Goal: Task Accomplishment & Management: Use online tool/utility

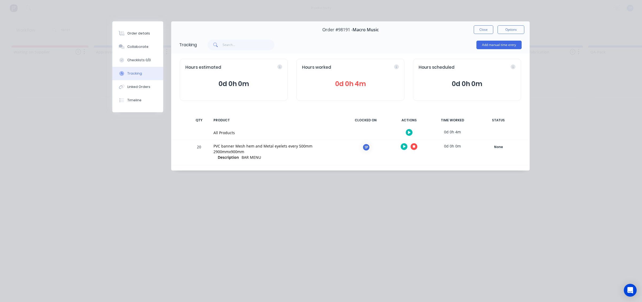
click at [416, 148] on button at bounding box center [414, 146] width 7 height 7
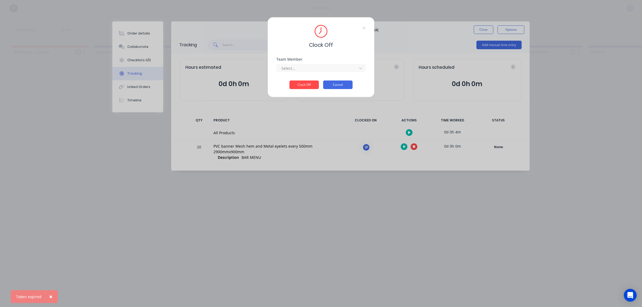
click at [342, 89] on button "Cancel" at bounding box center [337, 85] width 29 height 9
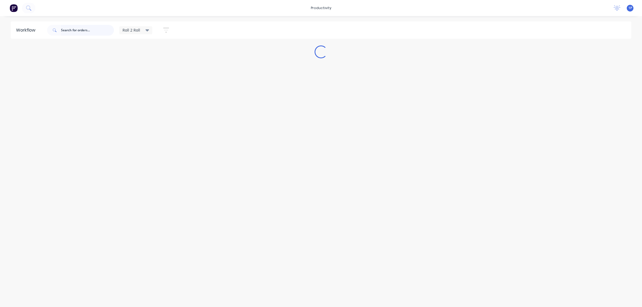
click at [93, 31] on input "text" at bounding box center [87, 30] width 53 height 11
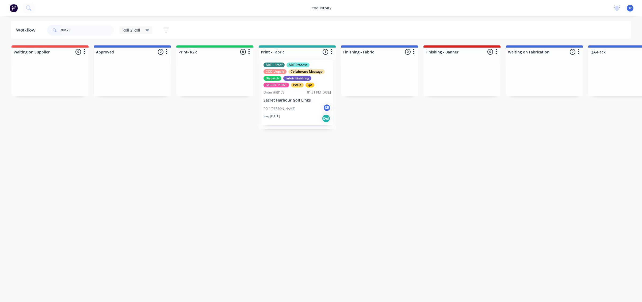
click at [290, 91] on div "Order #98175 01:51 PM [DATE]" at bounding box center [296, 92] width 67 height 5
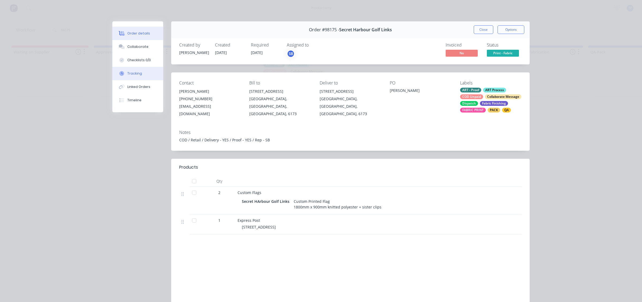
click at [139, 74] on button "Tracking" at bounding box center [137, 73] width 51 height 13
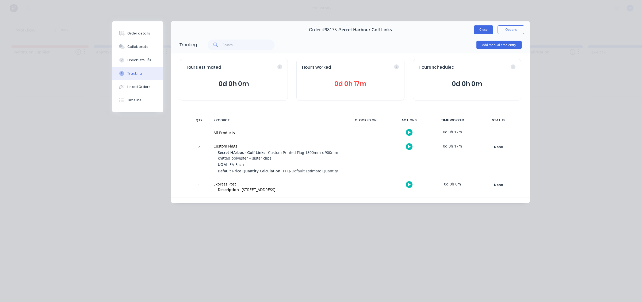
click at [484, 30] on button "Close" at bounding box center [484, 29] width 20 height 9
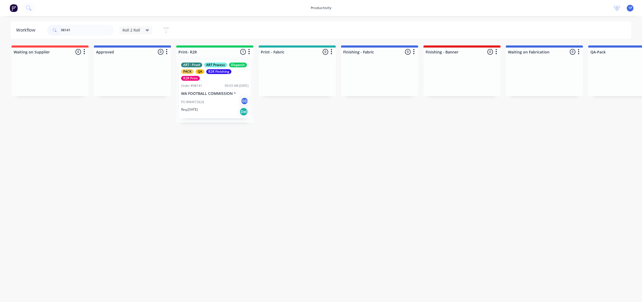
click at [208, 94] on p "WA FOOTBALL COMMISSION ^" at bounding box center [214, 93] width 67 height 5
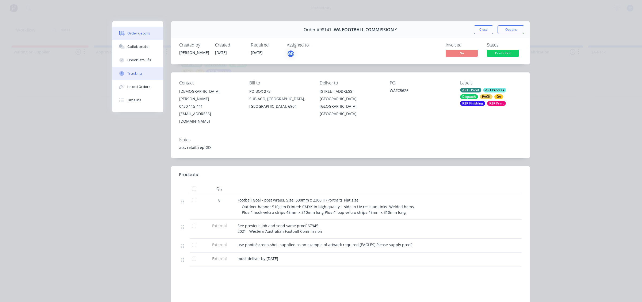
click at [141, 72] on button "Tracking" at bounding box center [137, 73] width 51 height 13
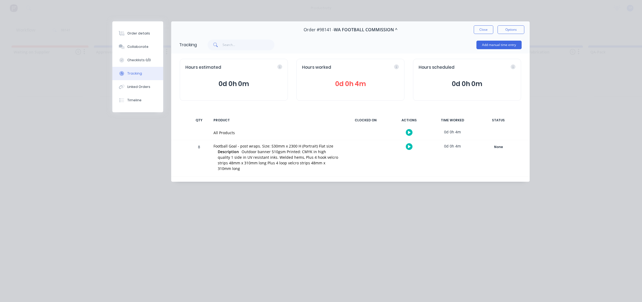
click at [408, 146] on icon at bounding box center [409, 146] width 3 height 3
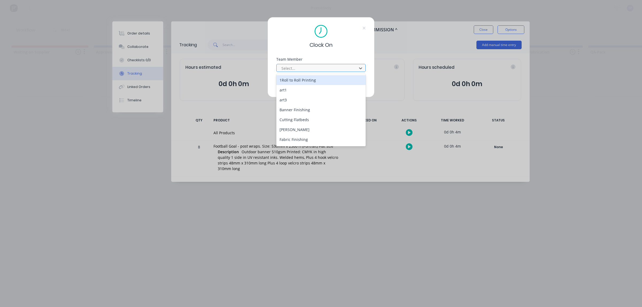
click at [294, 66] on div at bounding box center [317, 68] width 73 height 7
click at [293, 79] on div "1Roll to Roll Printing" at bounding box center [320, 80] width 89 height 10
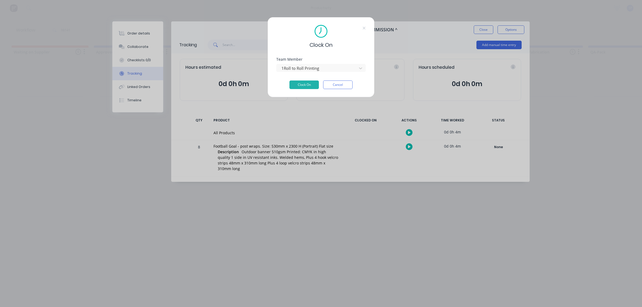
click at [306, 90] on div "Clock On Team Member 1Roll to Roll Printing Clock On Cancel" at bounding box center [320, 57] width 107 height 80
click at [307, 86] on button "Clock On" at bounding box center [303, 85] width 29 height 9
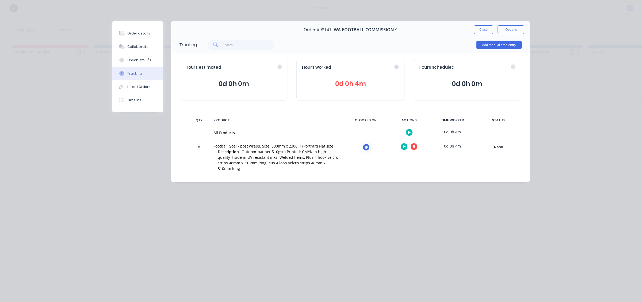
click at [413, 146] on icon at bounding box center [414, 147] width 3 height 3
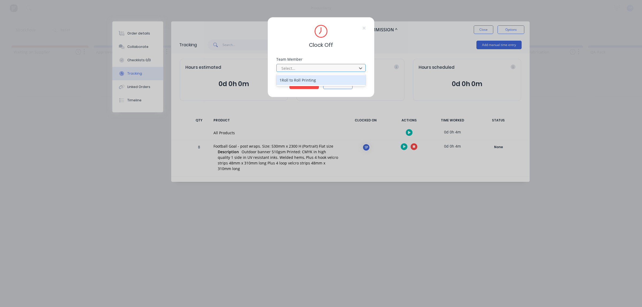
click at [283, 70] on div at bounding box center [317, 68] width 73 height 7
drag, startPoint x: 288, startPoint y: 80, endPoint x: 308, endPoint y: 86, distance: 20.9
click at [288, 81] on div "1Roll to Roll Printing" at bounding box center [320, 80] width 89 height 10
click at [308, 86] on button "Clock Off" at bounding box center [303, 85] width 29 height 9
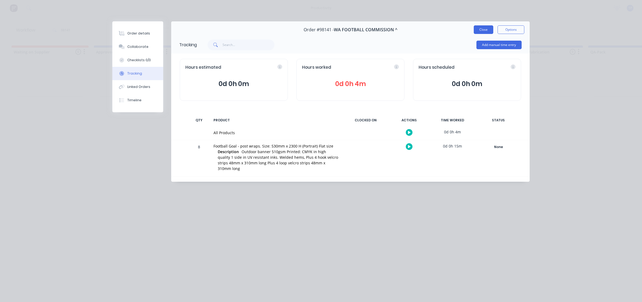
click at [486, 32] on button "Close" at bounding box center [484, 29] width 20 height 9
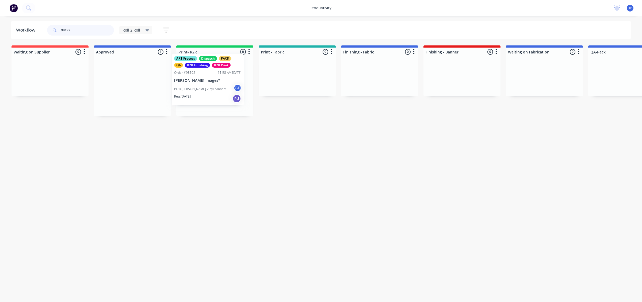
drag, startPoint x: 126, startPoint y: 91, endPoint x: 203, endPoint y: 85, distance: 77.3
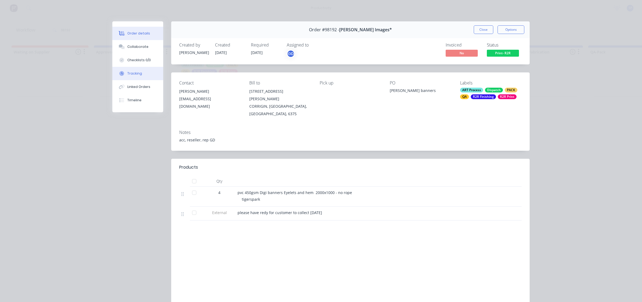
click at [148, 76] on button "Tracking" at bounding box center [137, 73] width 51 height 13
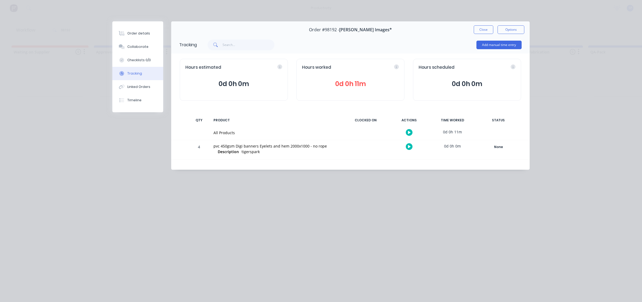
click at [408, 146] on icon at bounding box center [409, 146] width 3 height 3
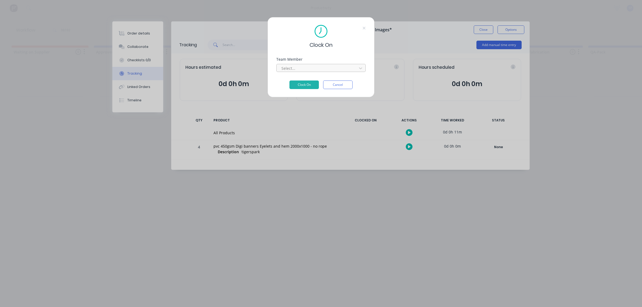
click at [284, 69] on div at bounding box center [317, 68] width 73 height 7
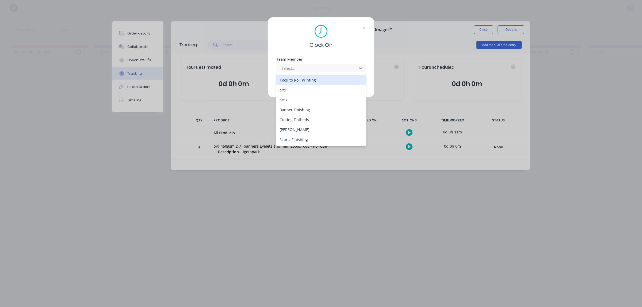
click at [284, 78] on div "1Roll to Roll Printing" at bounding box center [320, 80] width 89 height 10
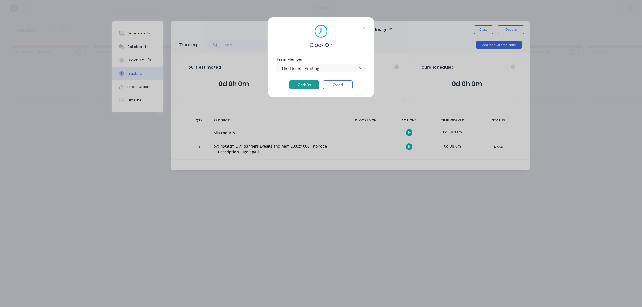
click at [297, 87] on button "Clock On" at bounding box center [303, 85] width 29 height 9
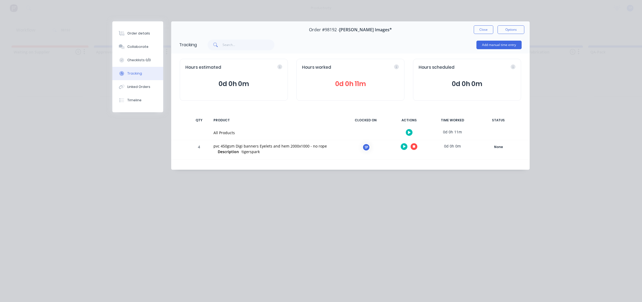
click at [414, 146] on icon at bounding box center [414, 147] width 3 height 3
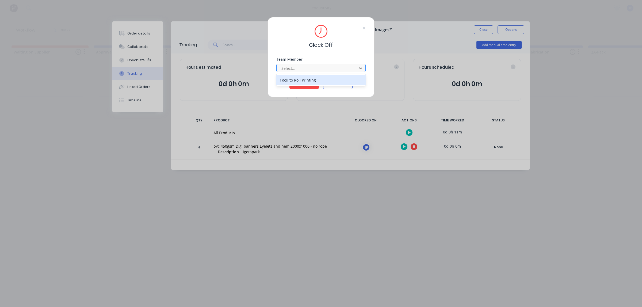
click at [293, 69] on div at bounding box center [317, 68] width 73 height 7
click at [295, 82] on div "1Roll to Roll Printing" at bounding box center [320, 80] width 89 height 10
click at [312, 90] on div "Clock Off Team Member 1Roll to Roll Printing Clock Off Cancel" at bounding box center [320, 57] width 107 height 80
click at [309, 83] on button "Clock Off" at bounding box center [303, 85] width 29 height 9
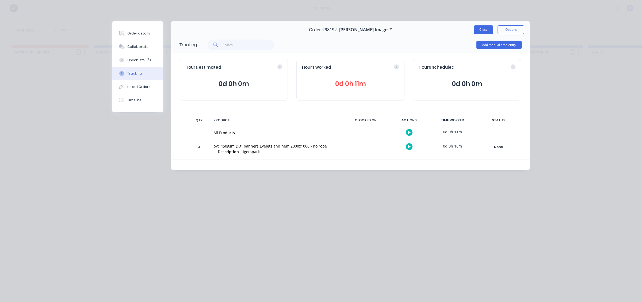
click at [480, 31] on button "Close" at bounding box center [484, 29] width 20 height 9
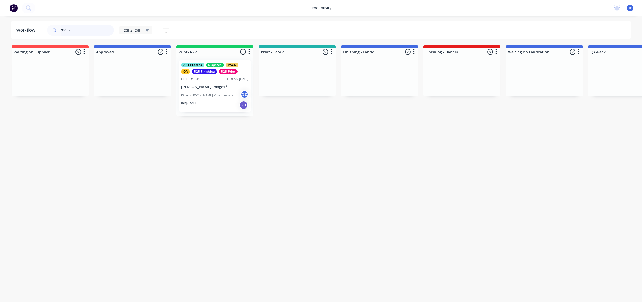
click at [76, 31] on input "98192" at bounding box center [87, 30] width 53 height 11
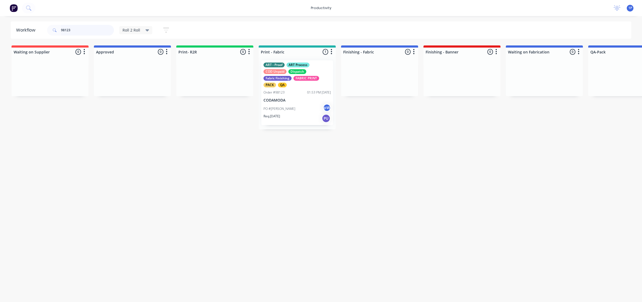
type input "98123"
click at [282, 98] on p "CODAMODA" at bounding box center [296, 100] width 67 height 5
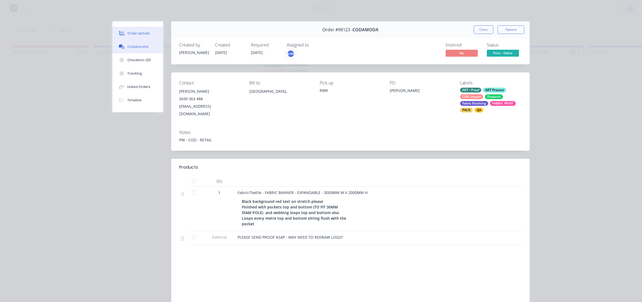
click at [137, 47] on div "Collaborate" at bounding box center [137, 46] width 21 height 5
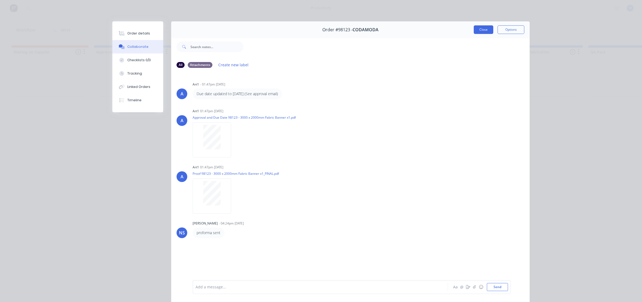
click at [479, 26] on button "Close" at bounding box center [484, 29] width 20 height 9
